Goal: Task Accomplishment & Management: Manage account settings

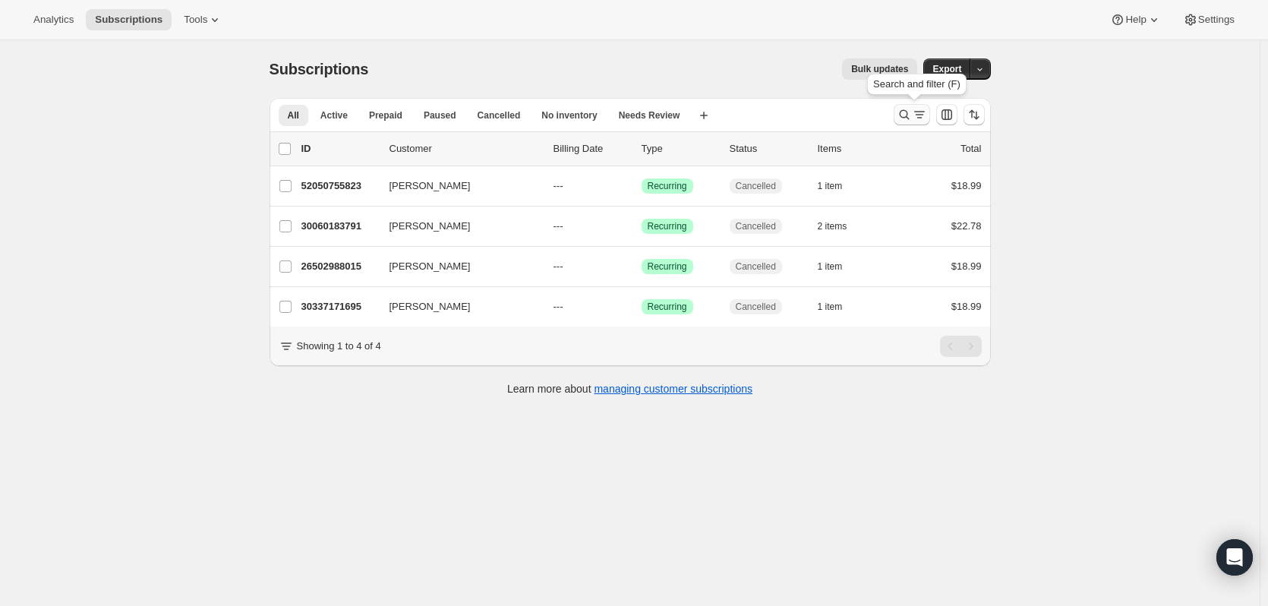
click at [905, 114] on icon "Search and filter results" at bounding box center [904, 114] width 15 height 15
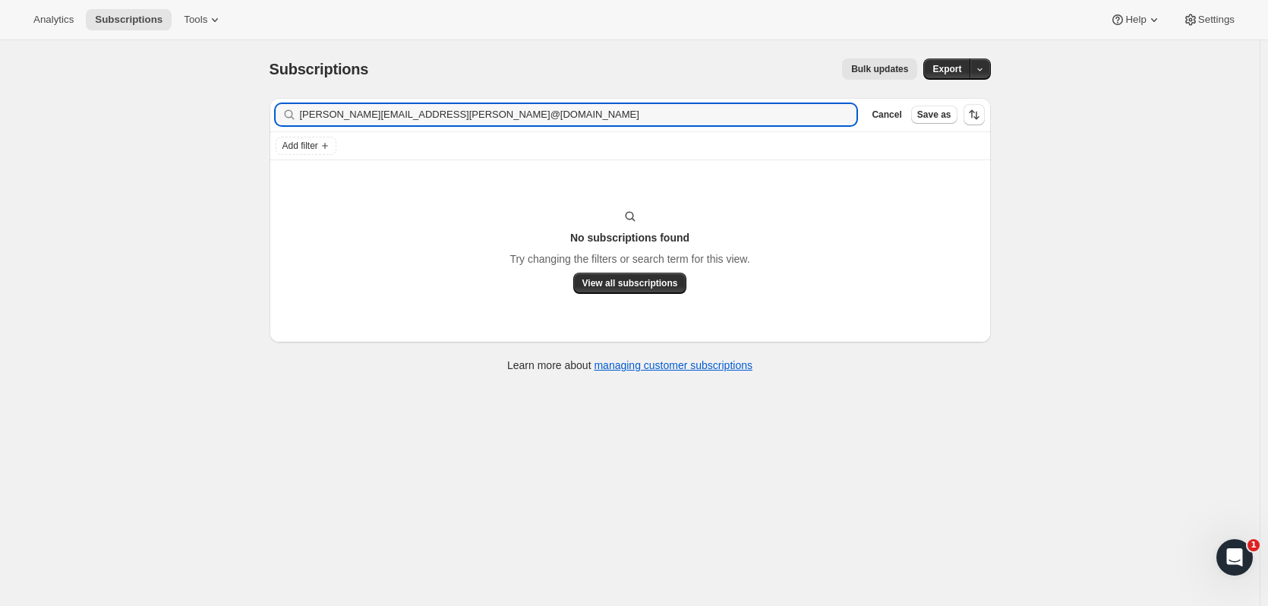
drag, startPoint x: 442, startPoint y: 120, endPoint x: 159, endPoint y: 87, distance: 284.4
click at [159, 87] on div "Subscriptions. This page is ready Subscriptions Bulk updates More actions Bulk …" at bounding box center [630, 343] width 1260 height 606
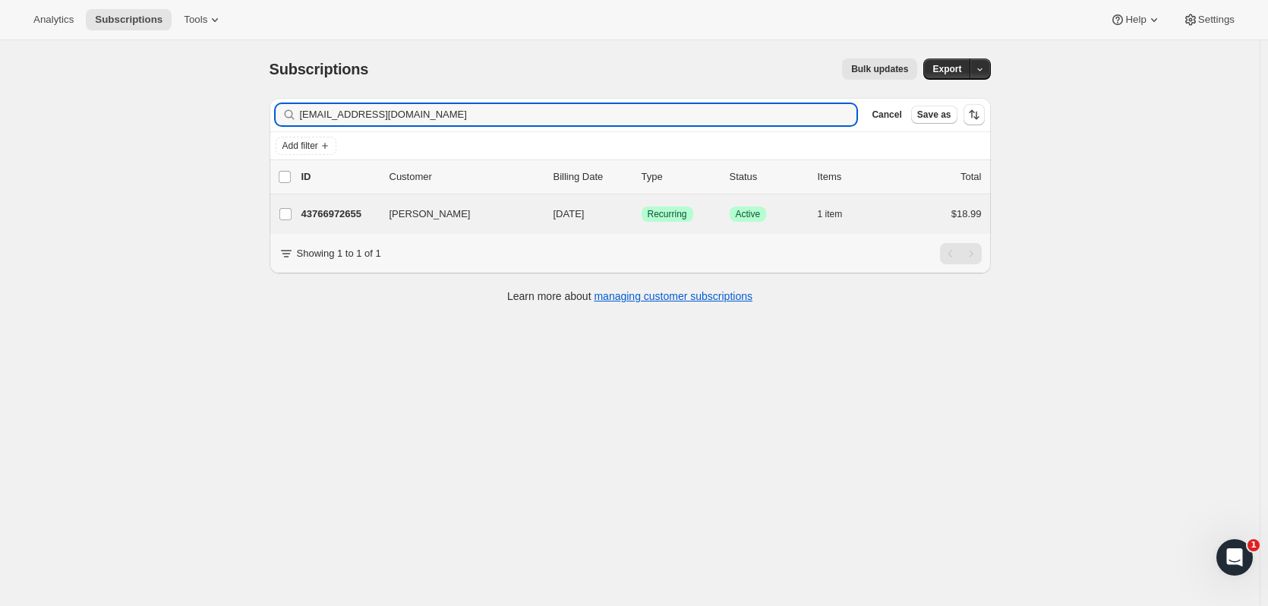
type input "[EMAIL_ADDRESS][DOMAIN_NAME]"
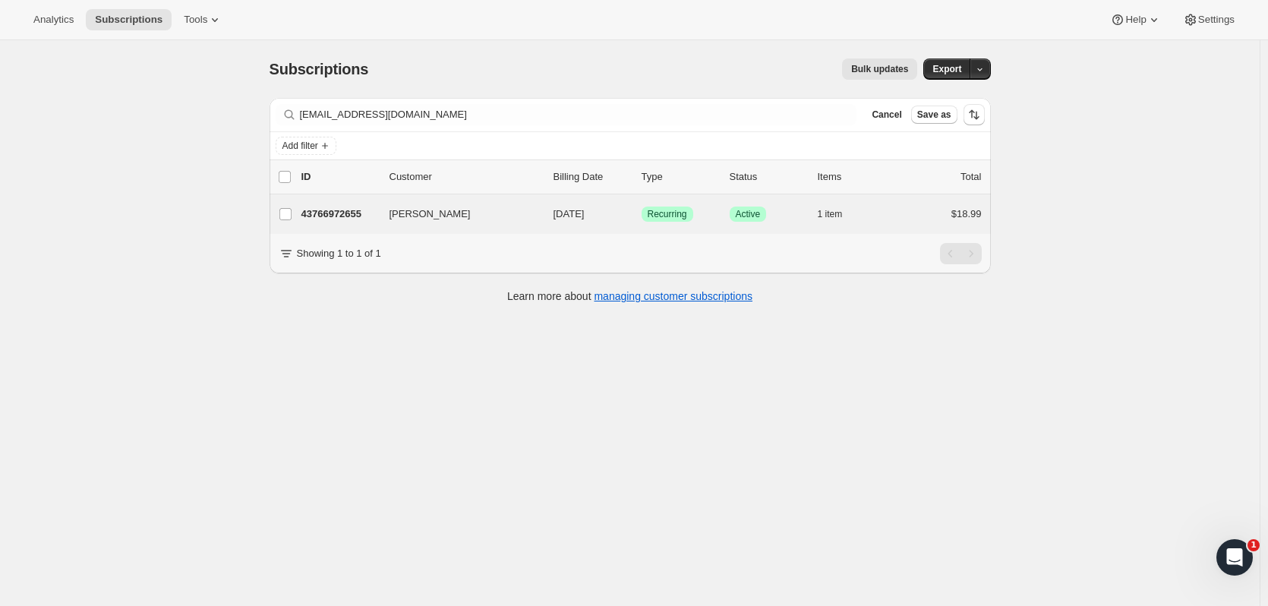
click at [514, 201] on div "[PERSON_NAME] 43766972655 [PERSON_NAME] [DATE] Success Recurring Success Active…" at bounding box center [630, 213] width 721 height 39
click at [582, 219] on span "[DATE]" at bounding box center [569, 213] width 31 height 11
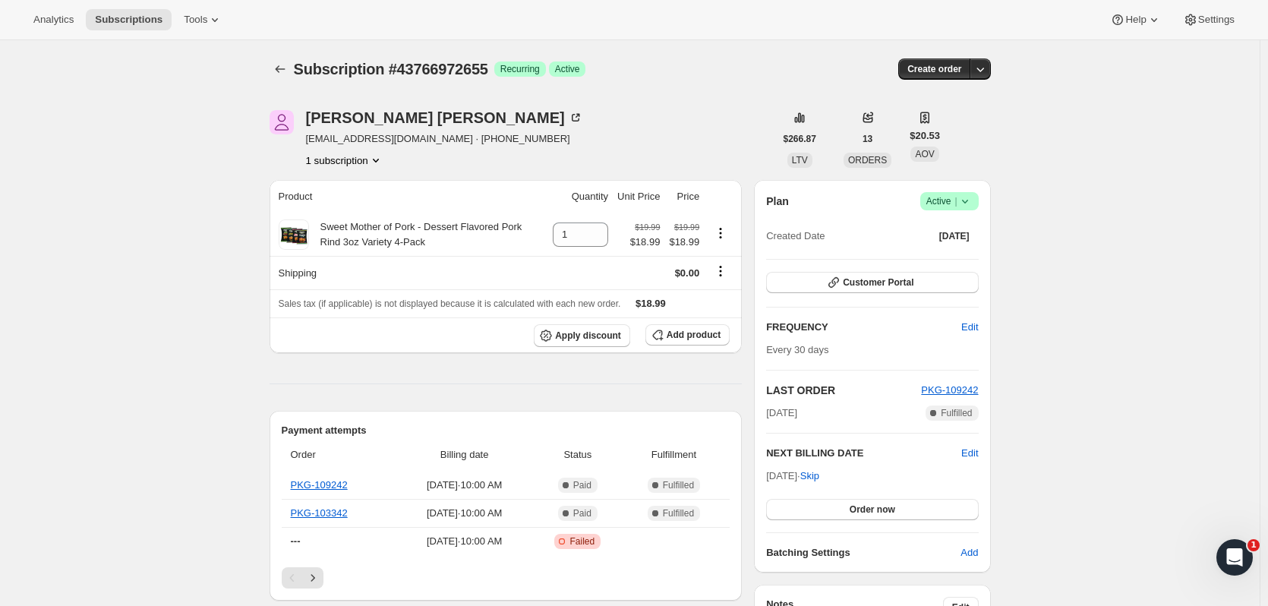
click at [957, 200] on span "Active |" at bounding box center [949, 201] width 46 height 15
click at [961, 248] on button "Cancel subscription" at bounding box center [954, 257] width 95 height 24
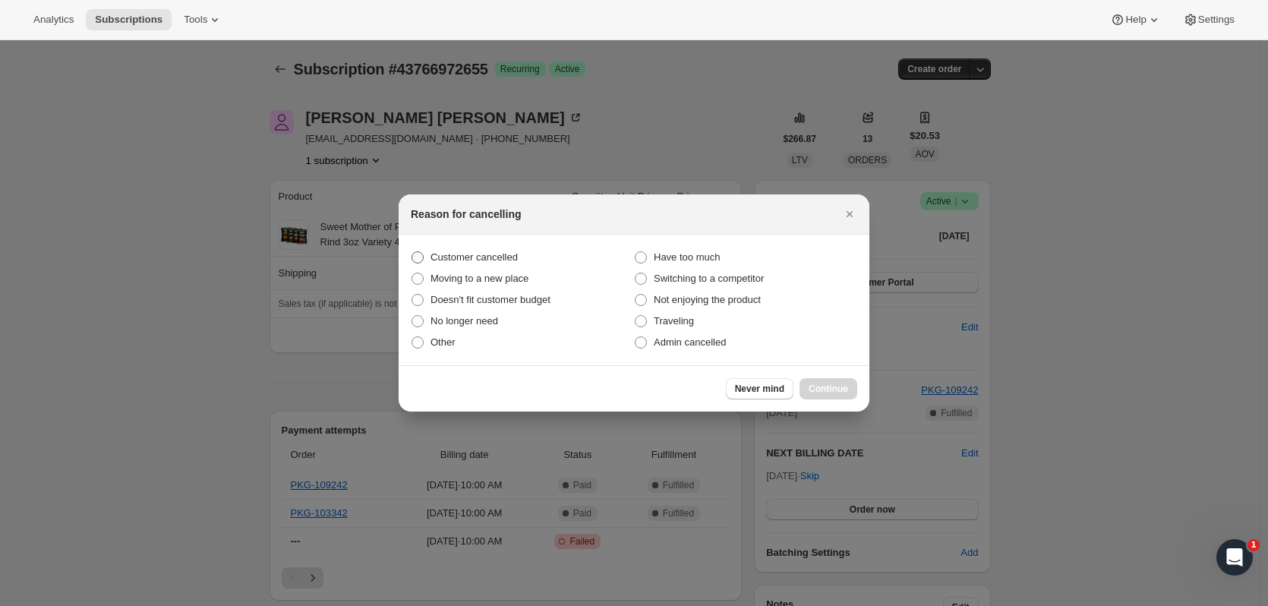
click at [508, 258] on span "Customer cancelled" at bounding box center [474, 256] width 87 height 11
click at [412, 252] on input "Customer cancelled" at bounding box center [412, 251] width 1 height 1
radio input "true"
click at [850, 386] on button "Continue" at bounding box center [829, 388] width 58 height 21
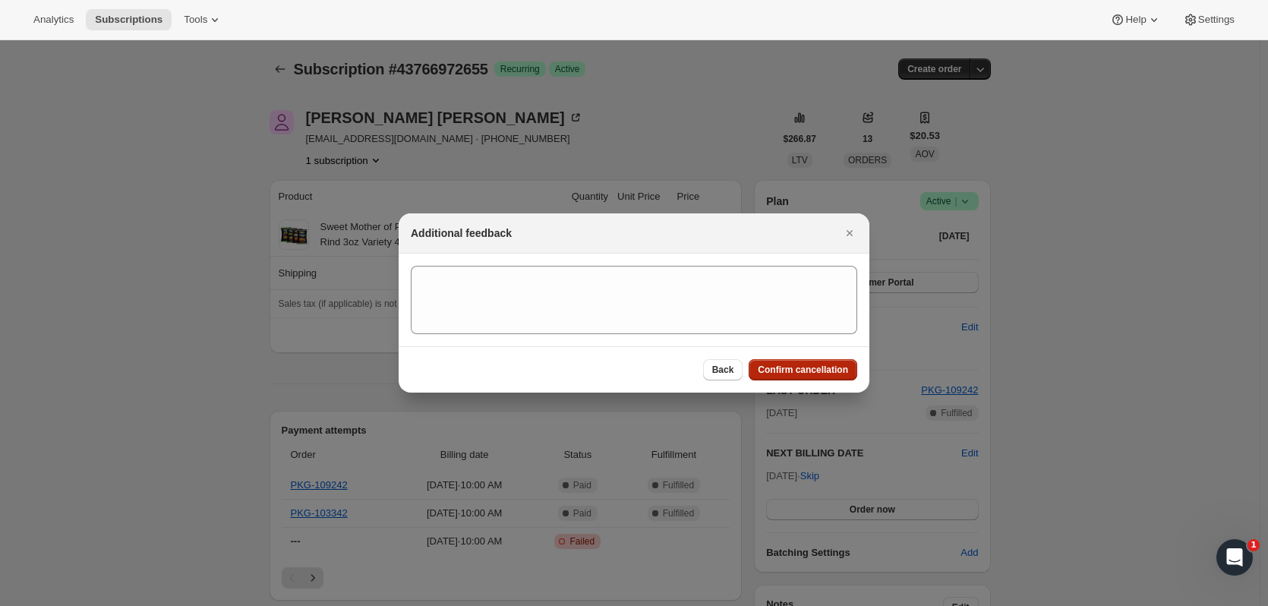
click at [850, 386] on div "Back Confirm cancellation" at bounding box center [634, 369] width 471 height 46
click at [838, 372] on span "Confirm cancellation" at bounding box center [803, 370] width 90 height 12
